Goal: Information Seeking & Learning: Learn about a topic

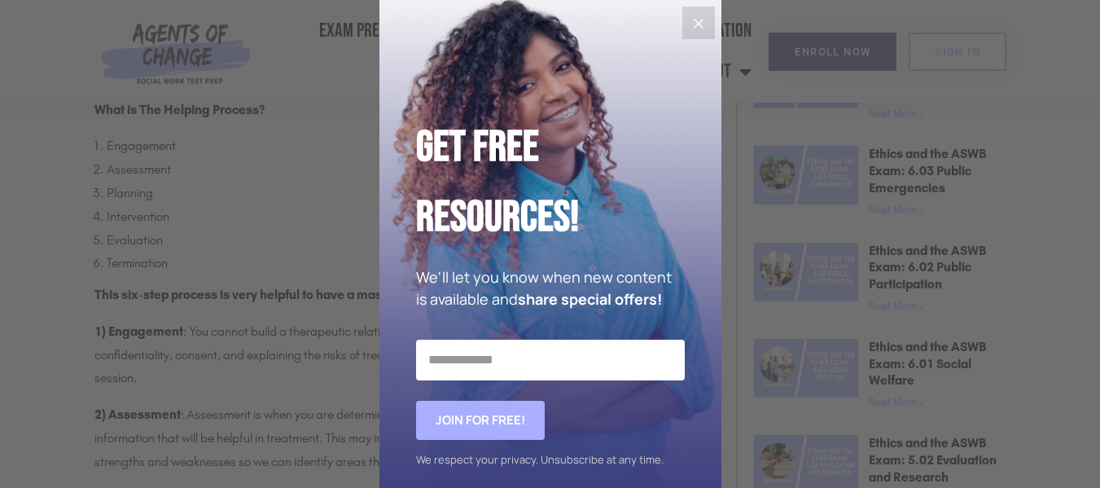
scroll to position [895, 0]
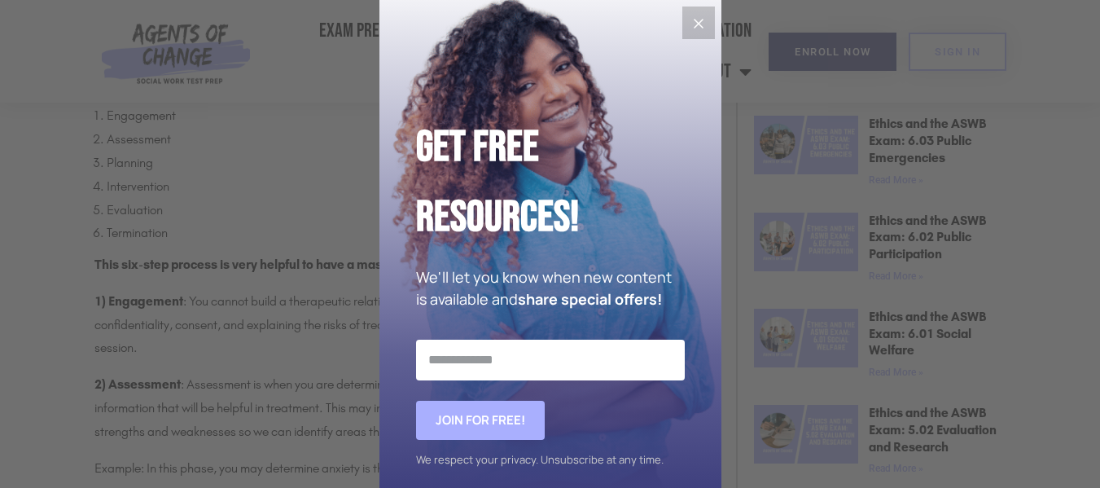
click at [697, 20] on icon "Close" at bounding box center [699, 24] width 20 height 20
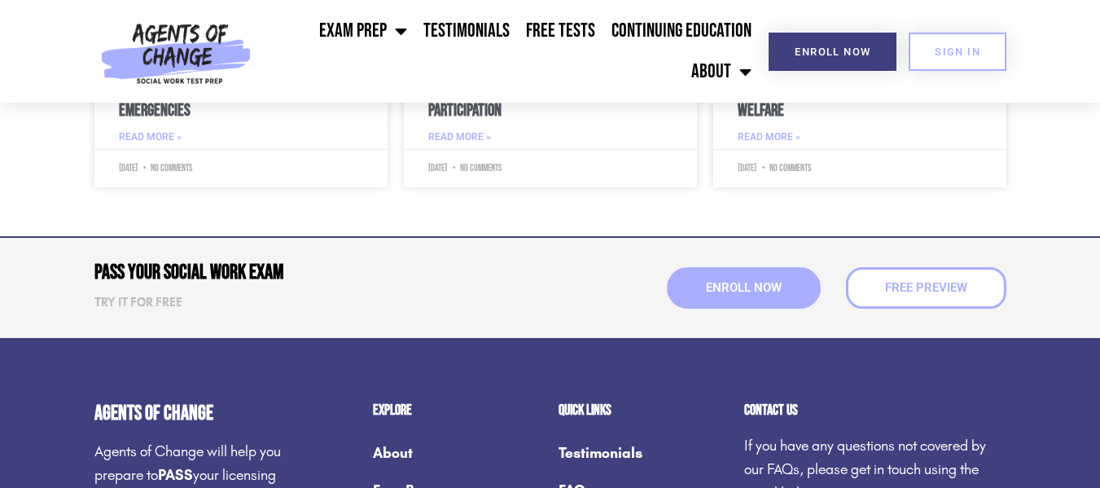
scroll to position [3582, 0]
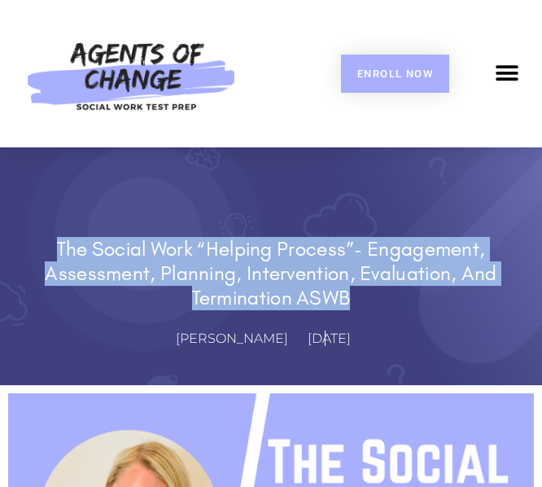
drag, startPoint x: 57, startPoint y: 249, endPoint x: 475, endPoint y: 305, distance: 421.3
click at [475, 305] on h1 "The Social Work “Helping Process”- Engagement, Assessment, Planning, Interventi…" at bounding box center [271, 273] width 488 height 73
copy h1 "The Social Work “Helping Process”- Engagement, Assessment, Planning, Interventi…"
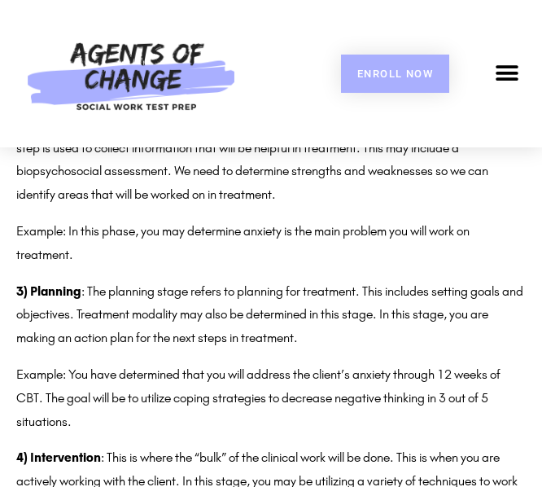
scroll to position [1140, 0]
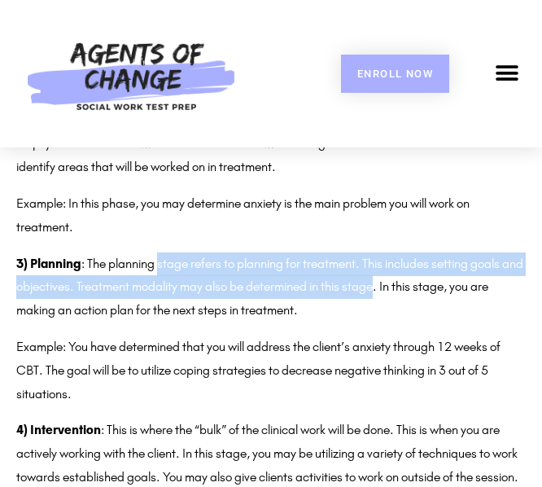
drag, startPoint x: 173, startPoint y: 269, endPoint x: 406, endPoint y: 298, distance: 234.5
click at [406, 298] on p "3) Planning : The planning stage refers to planning for treatment. This include…" at bounding box center [271, 287] width 510 height 70
copy p "stage refers to planning for treatment. This includes setting goals and objecti…"
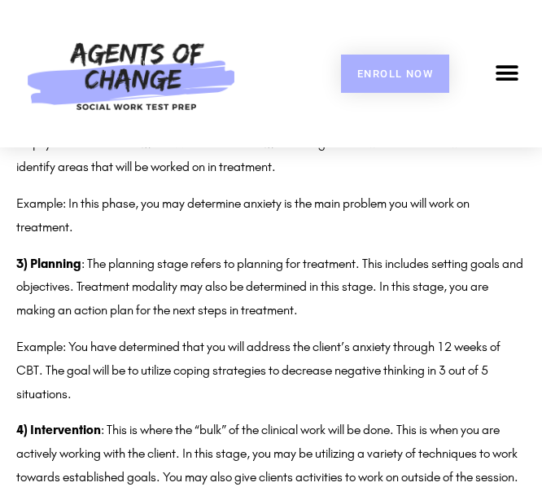
click at [308, 315] on p "3) Planning : The planning stage refers to planning for treatment. This include…" at bounding box center [271, 287] width 510 height 70
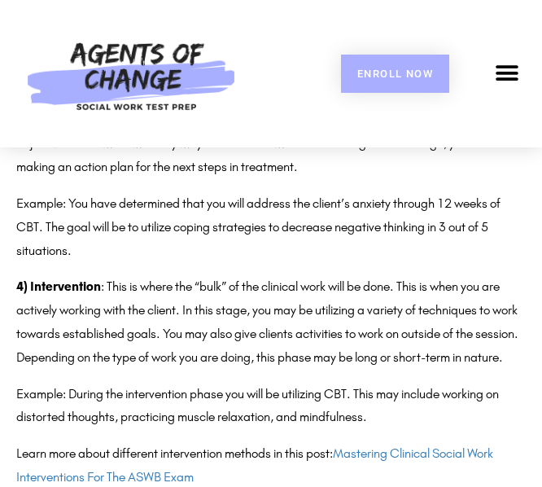
scroll to position [1384, 0]
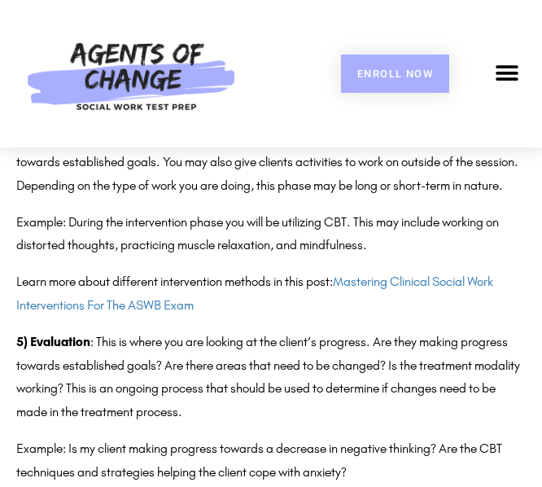
scroll to position [1547, 0]
